Goal: Task Accomplishment & Management: Manage account settings

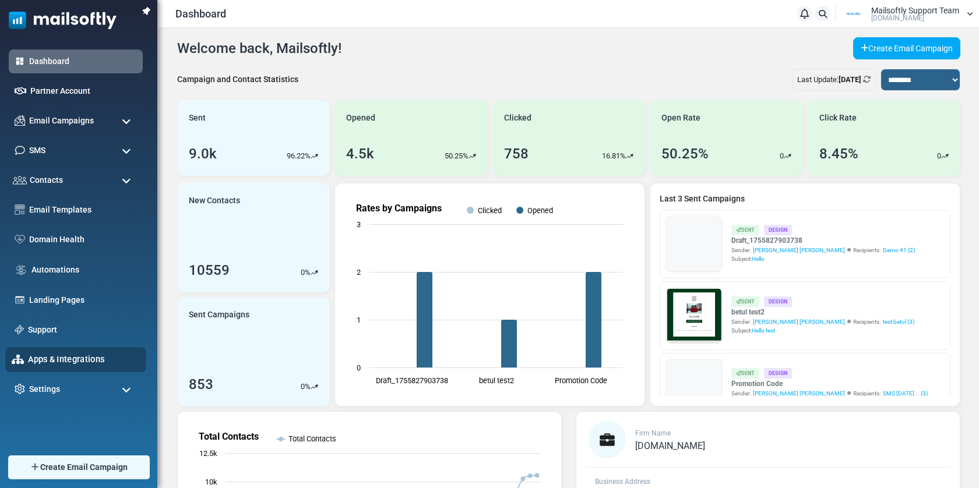
drag, startPoint x: 58, startPoint y: 391, endPoint x: 79, endPoint y: 363, distance: 35.0
click at [58, 390] on span "Settings" at bounding box center [44, 390] width 31 height 12
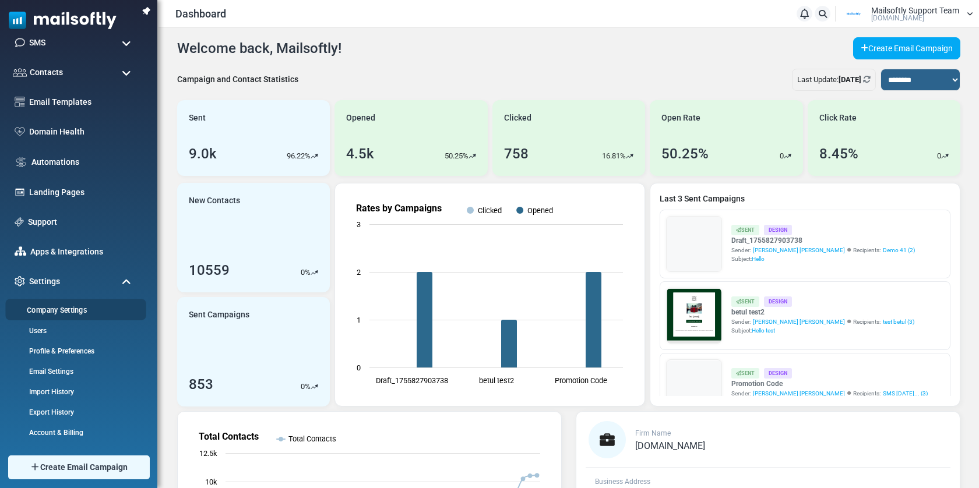
click at [70, 312] on link "Company Settings" at bounding box center [74, 310] width 138 height 11
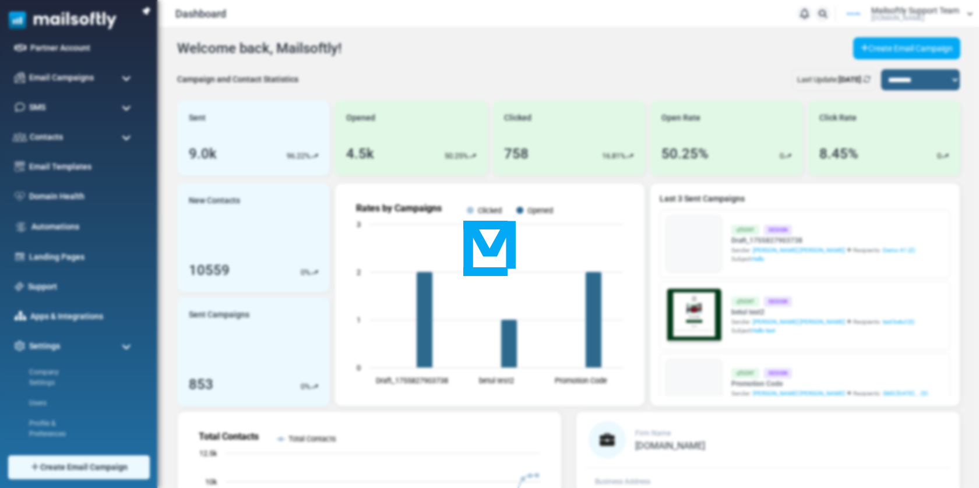
scroll to position [0, 0]
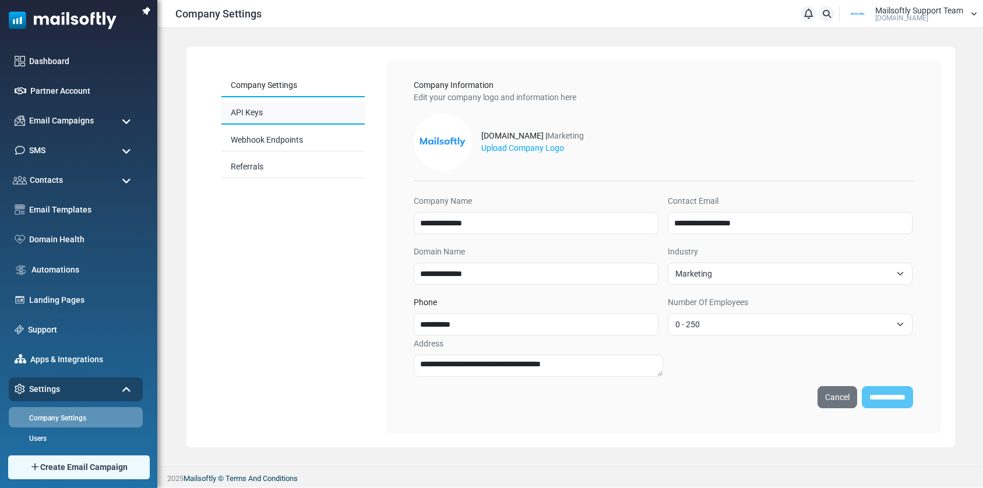
click at [263, 114] on link "API Keys" at bounding box center [292, 113] width 143 height 23
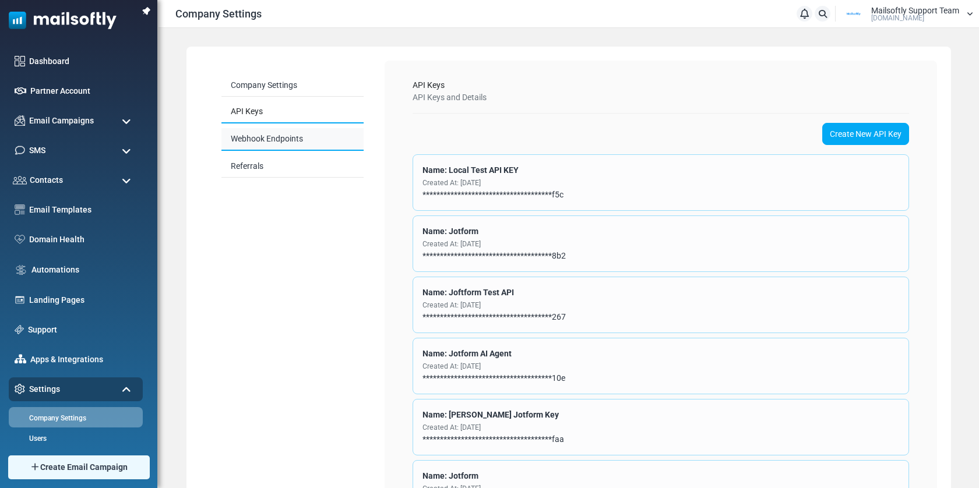
click at [275, 139] on link "Webhook Endpoints" at bounding box center [292, 139] width 142 height 23
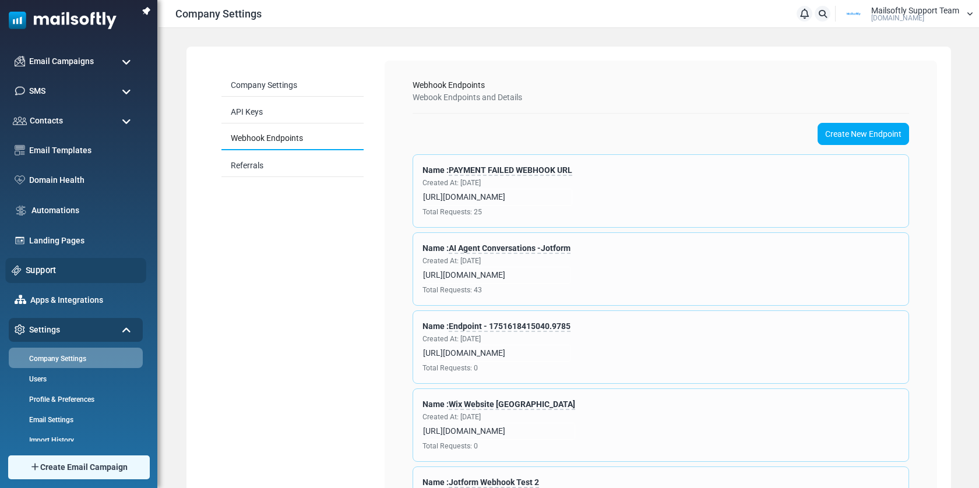
scroll to position [108, 0]
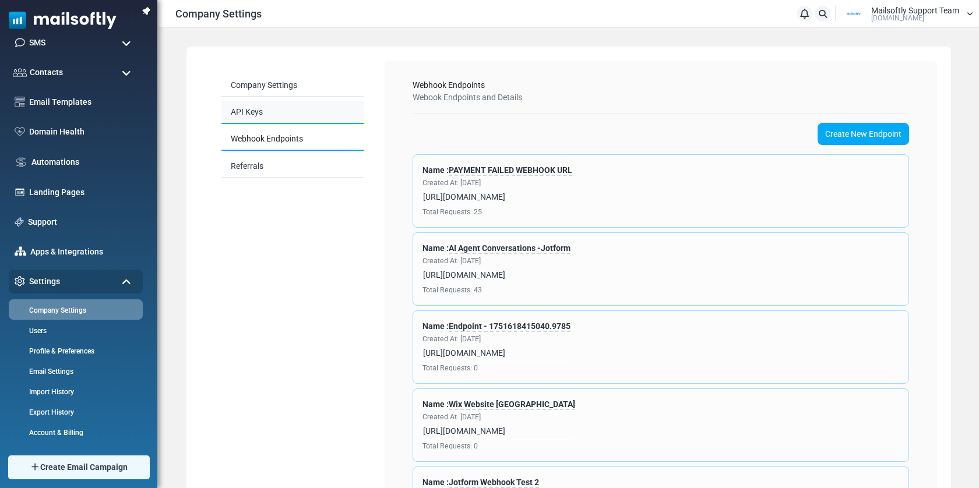
click at [253, 110] on link "API Keys" at bounding box center [292, 112] width 142 height 23
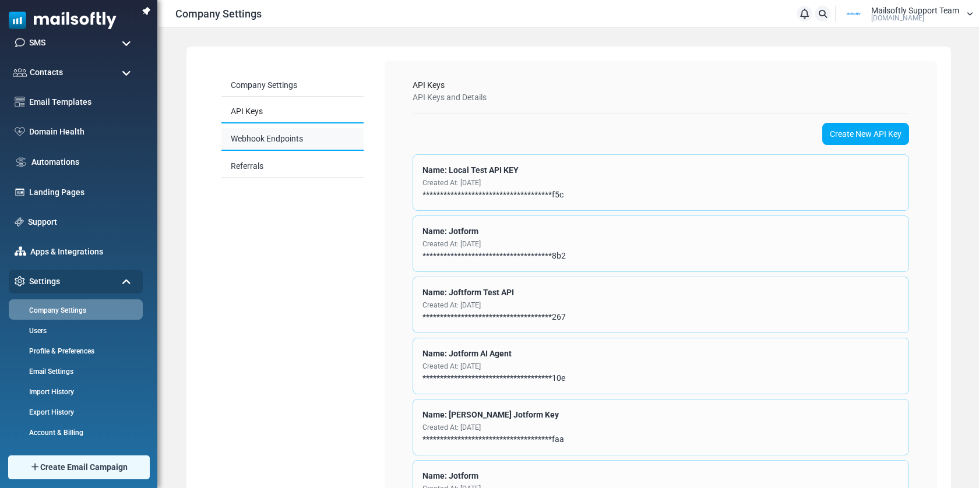
click at [265, 138] on link "Webhook Endpoints" at bounding box center [292, 139] width 142 height 23
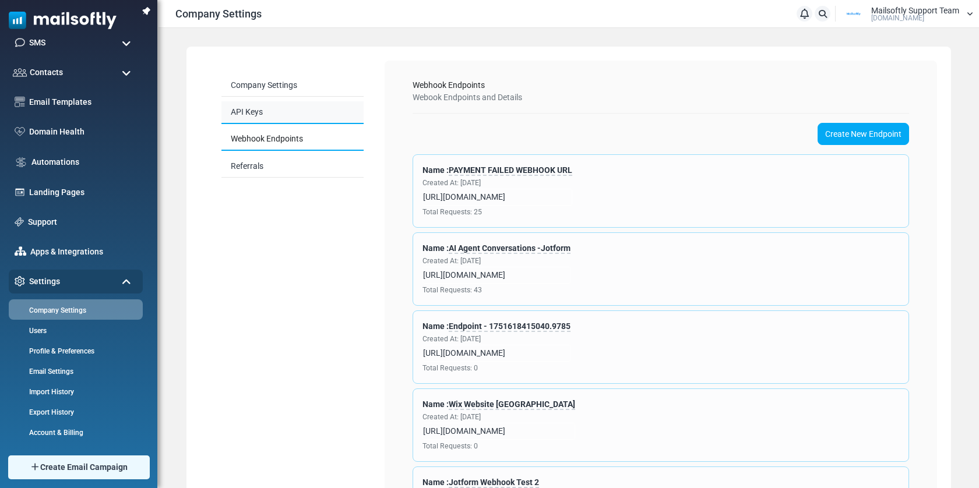
click at [250, 105] on link "API Keys" at bounding box center [292, 112] width 142 height 23
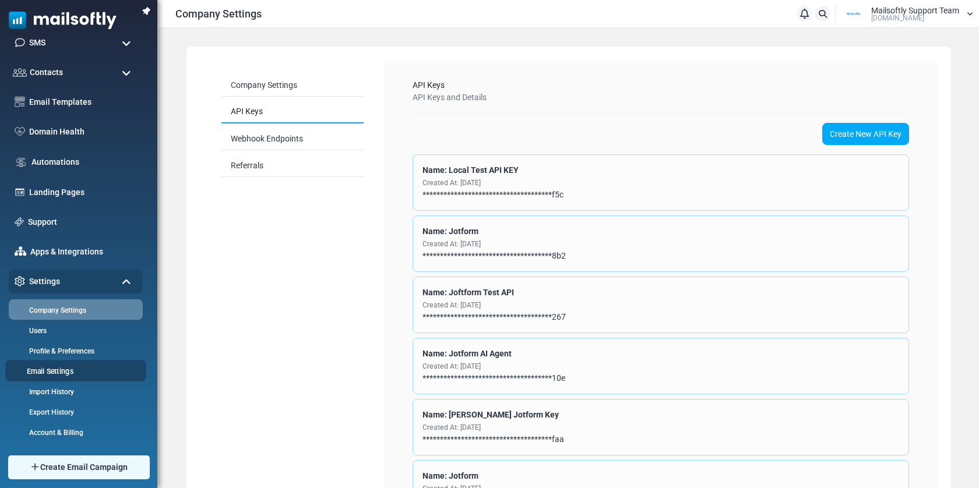
click at [58, 376] on link "Email Settings" at bounding box center [74, 371] width 138 height 11
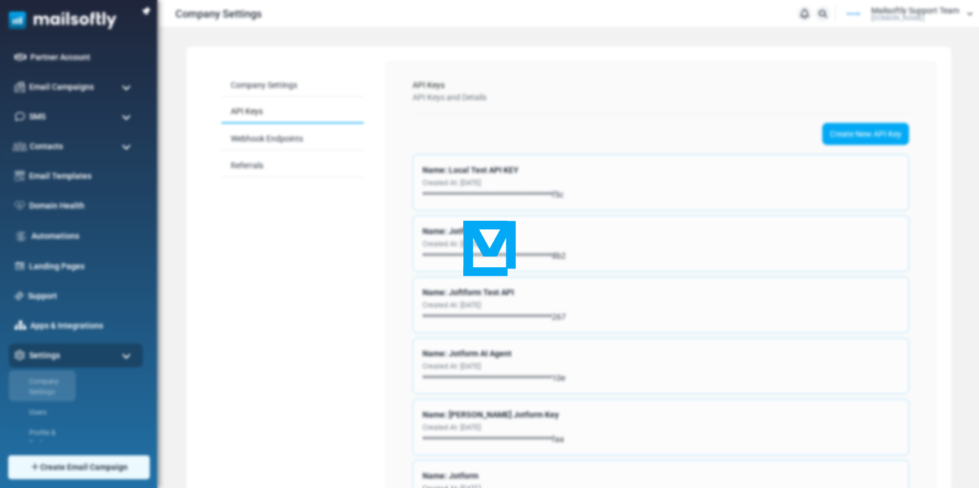
scroll to position [0, 0]
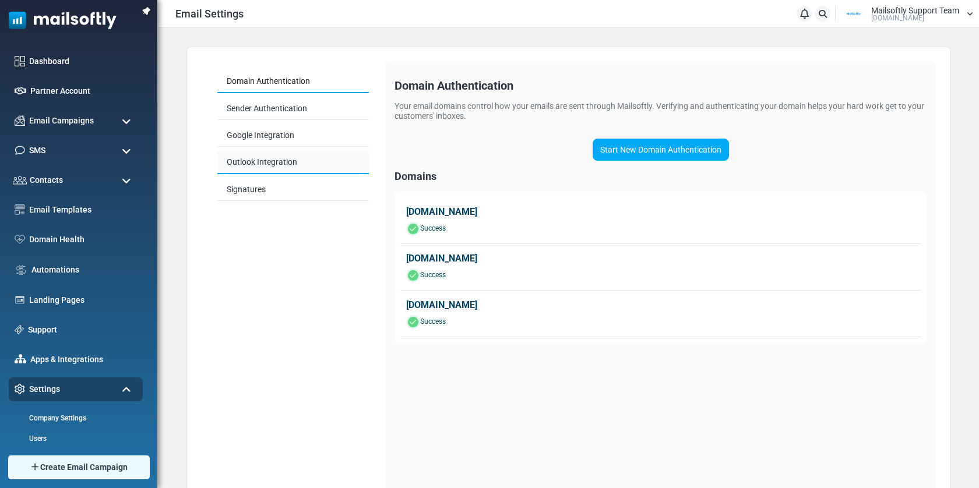
click at [260, 161] on span "Outlook Integration" at bounding box center [262, 161] width 71 height 9
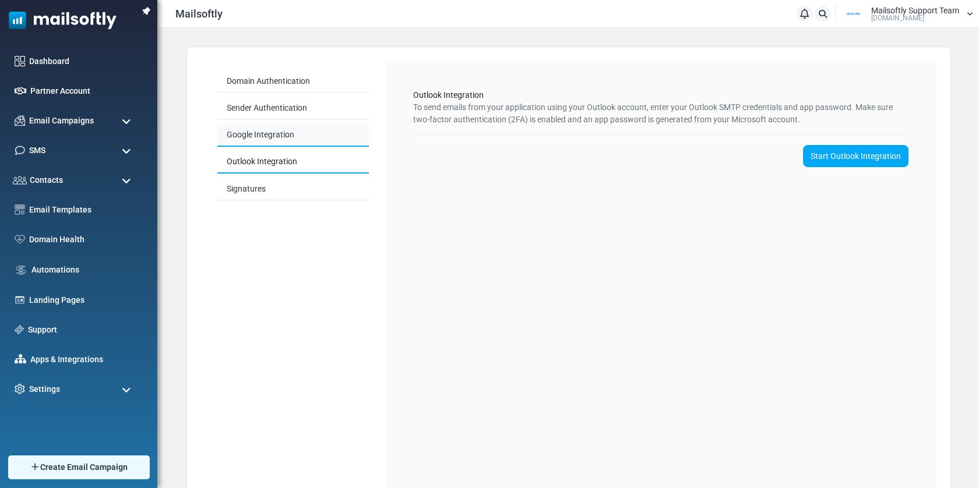
click at [277, 131] on link "Google Integration" at bounding box center [293, 135] width 152 height 23
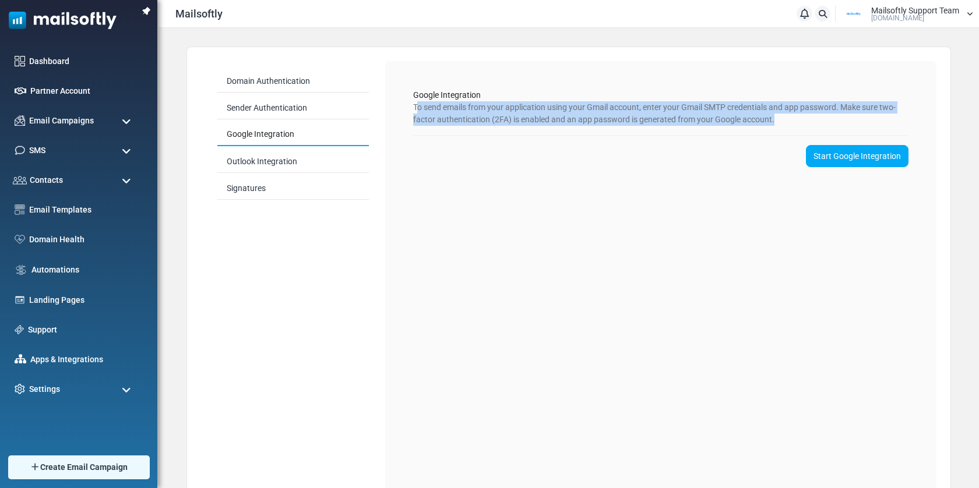
drag, startPoint x: 416, startPoint y: 108, endPoint x: 807, endPoint y: 115, distance: 391.2
click at [814, 115] on div "Google Integration To send emails from your application using your Gmail accoun…" at bounding box center [661, 133] width 533 height 106
click at [653, 121] on span "To send emails from your application using your Gmail account, enter your Gmail…" at bounding box center [654, 114] width 483 height 22
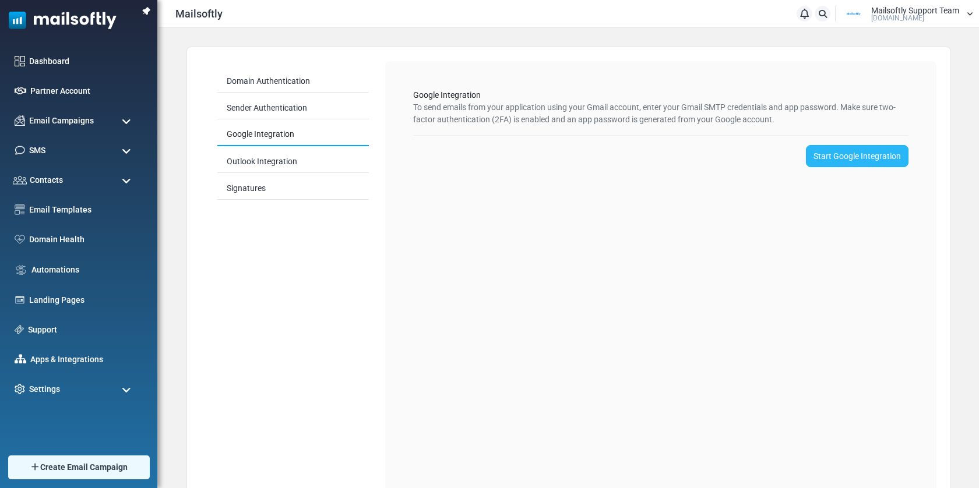
click at [846, 152] on link "Start Google Integration" at bounding box center [857, 156] width 103 height 22
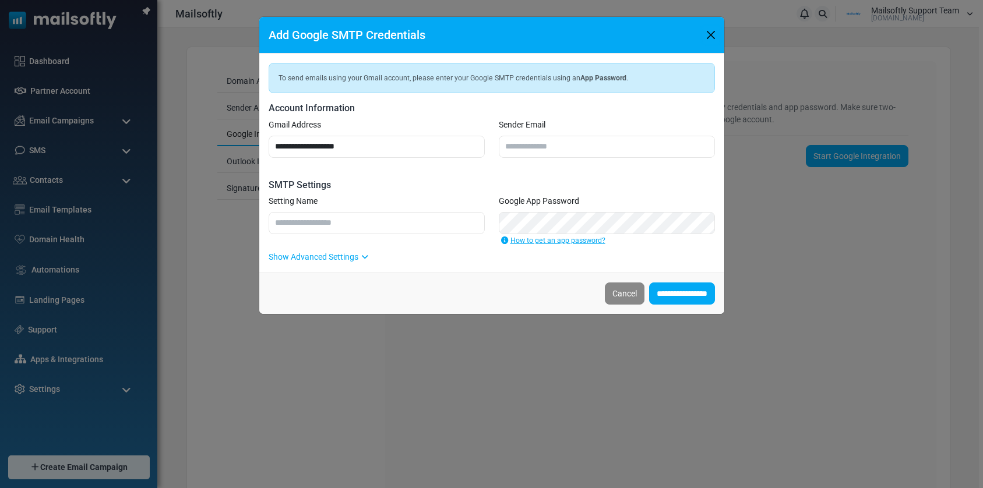
click at [708, 27] on button "Close" at bounding box center [710, 34] width 17 height 17
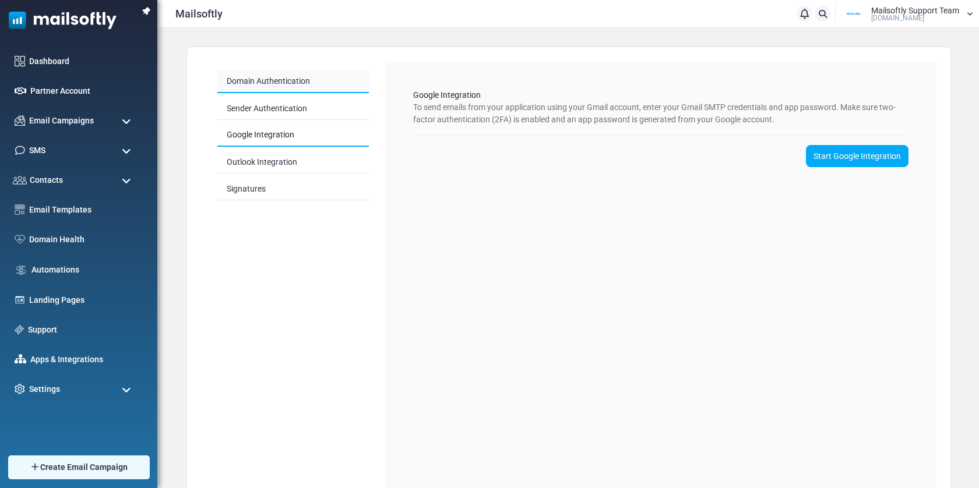
click at [292, 87] on link "Domain Authentication" at bounding box center [293, 82] width 152 height 23
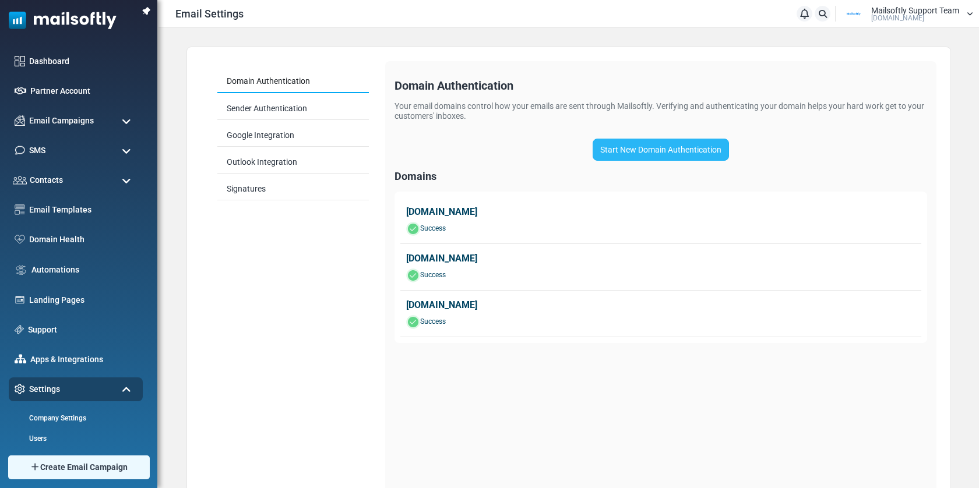
click at [663, 153] on link "Start New Domain Authentication" at bounding box center [661, 150] width 136 height 22
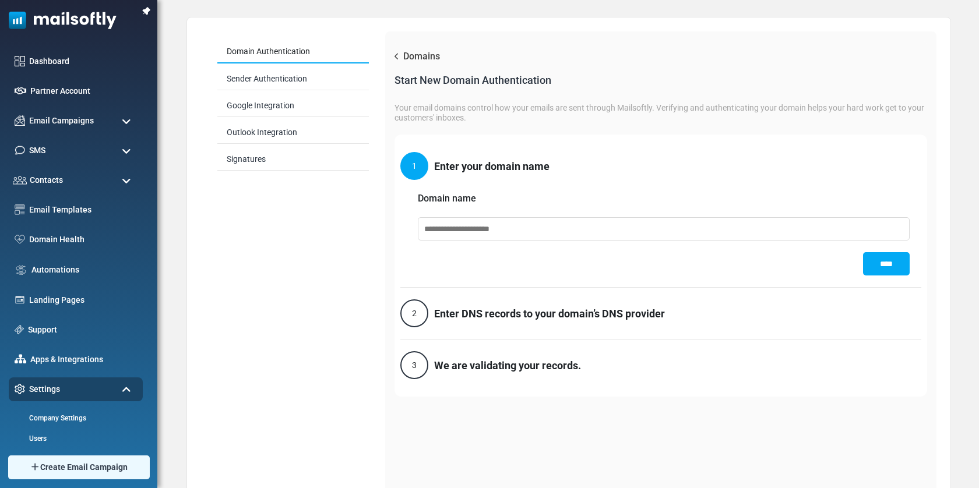
scroll to position [30, 0]
click at [282, 105] on link "Google Integration" at bounding box center [293, 105] width 152 height 23
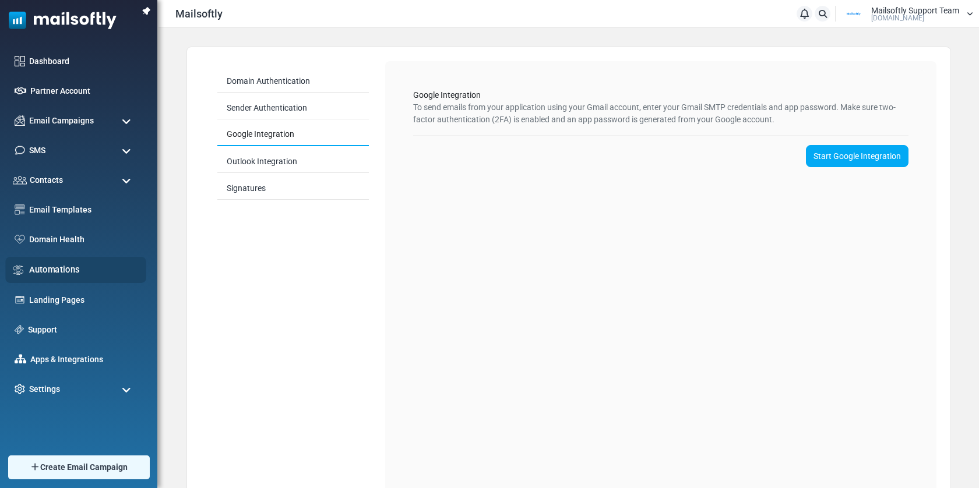
click at [61, 265] on link "Automations" at bounding box center [84, 269] width 111 height 13
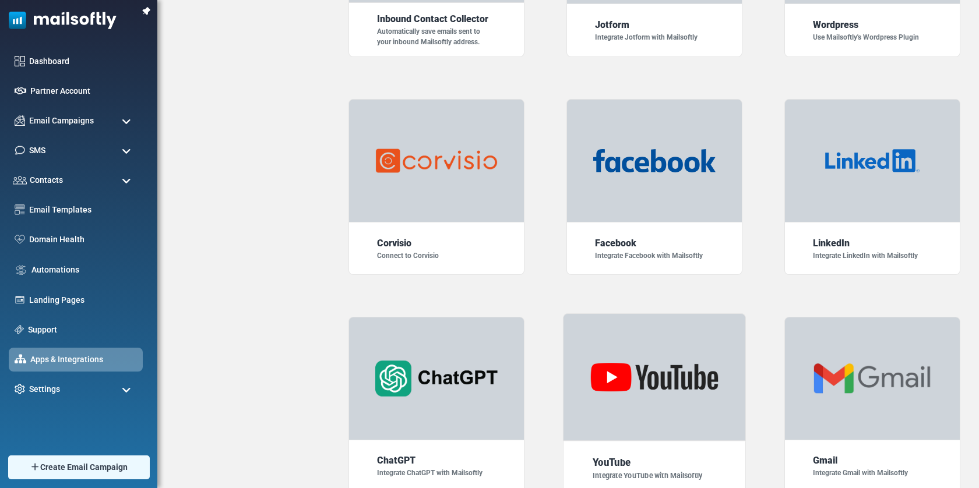
scroll to position [273, 0]
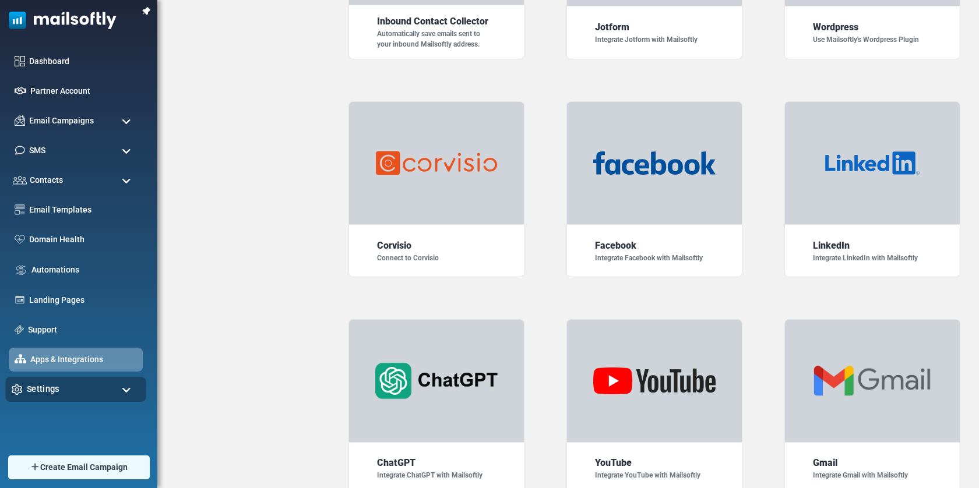
click at [114, 395] on div "Settings" at bounding box center [75, 389] width 141 height 25
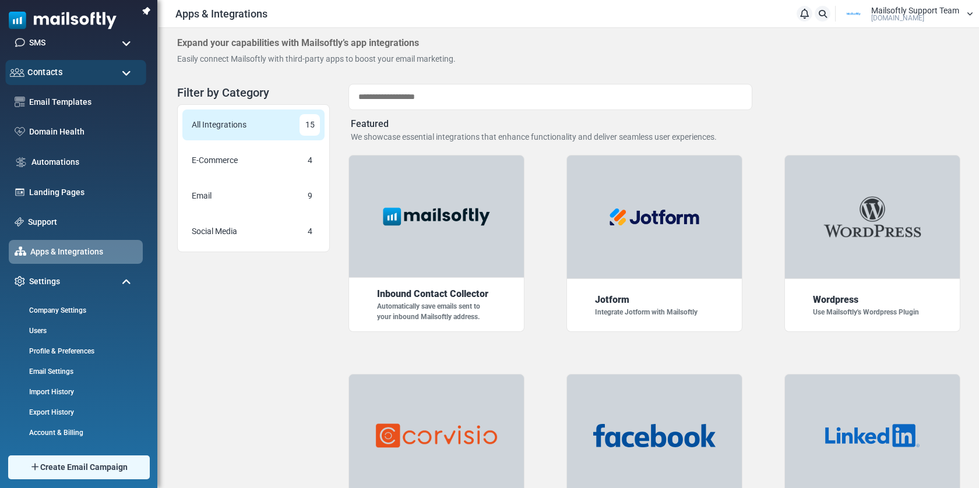
scroll to position [82, 0]
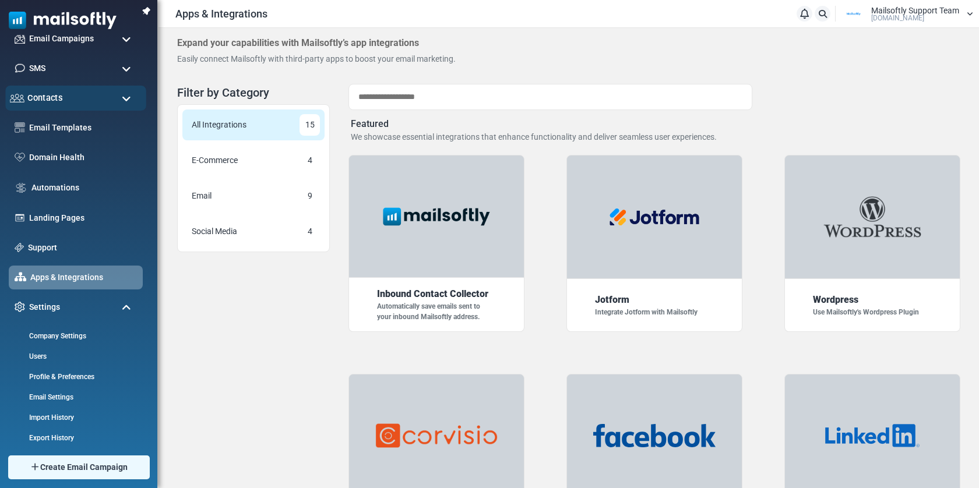
click at [81, 102] on div "Contacts" at bounding box center [75, 98] width 141 height 25
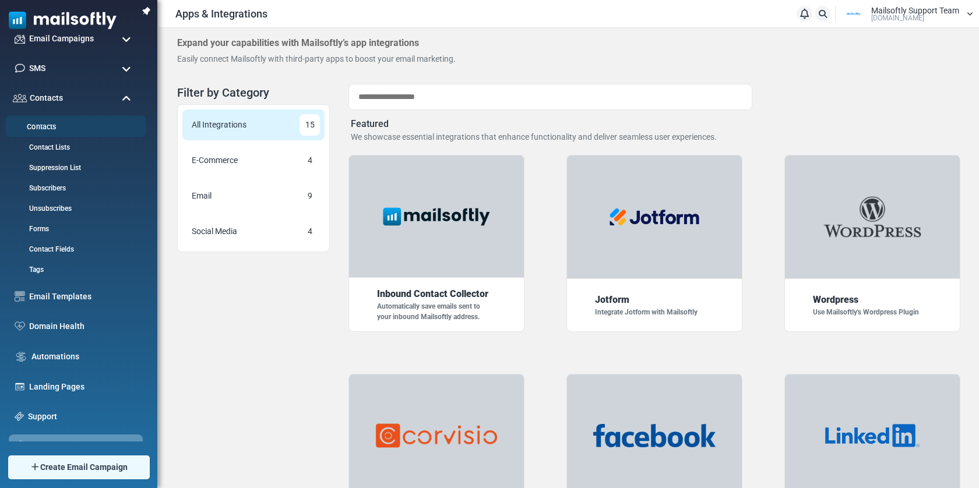
click at [38, 131] on link "Contacts" at bounding box center [74, 127] width 138 height 11
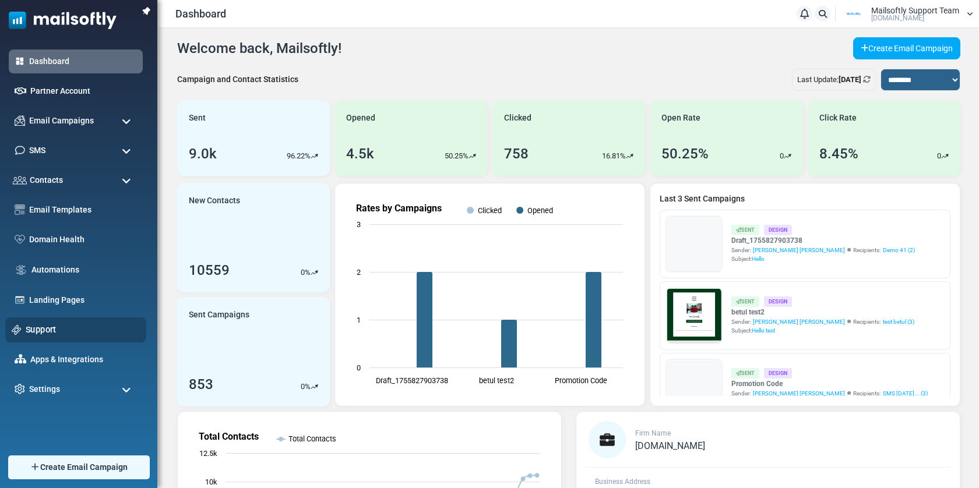
click at [50, 335] on link "Support" at bounding box center [83, 329] width 114 height 13
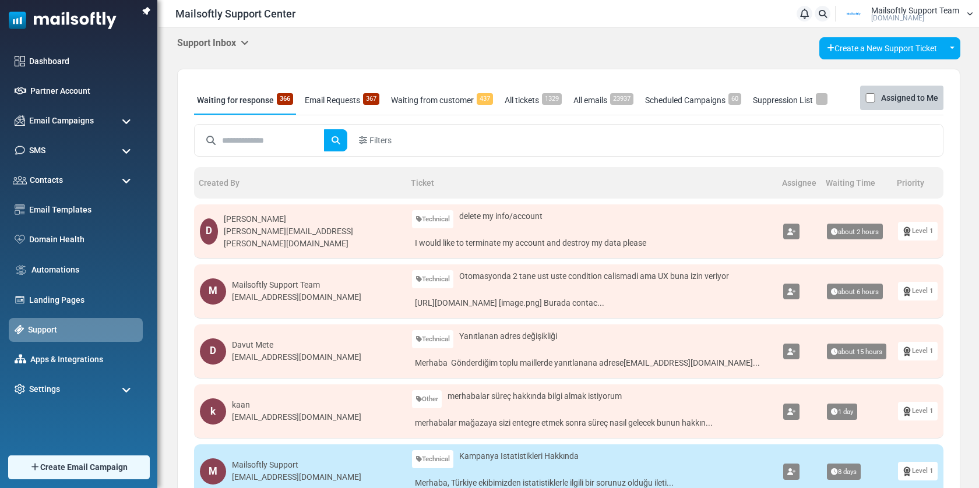
click at [254, 41] on div "Support Inbox Support Inbox User Dashboard Control Panel App Announcements Iden…" at bounding box center [568, 48] width 783 height 22
click at [245, 41] on icon at bounding box center [245, 42] width 8 height 9
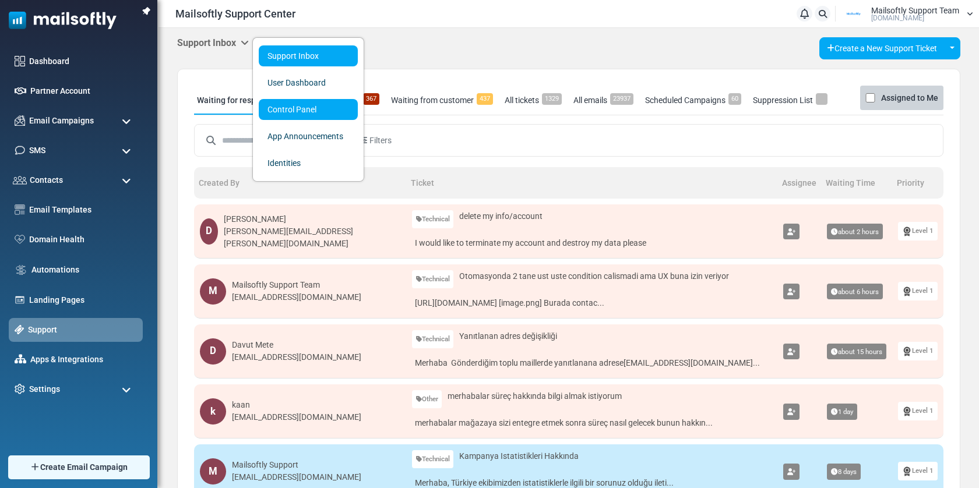
click at [294, 111] on link "Control Panel" at bounding box center [308, 109] width 99 height 21
